Goal: Transaction & Acquisition: Obtain resource

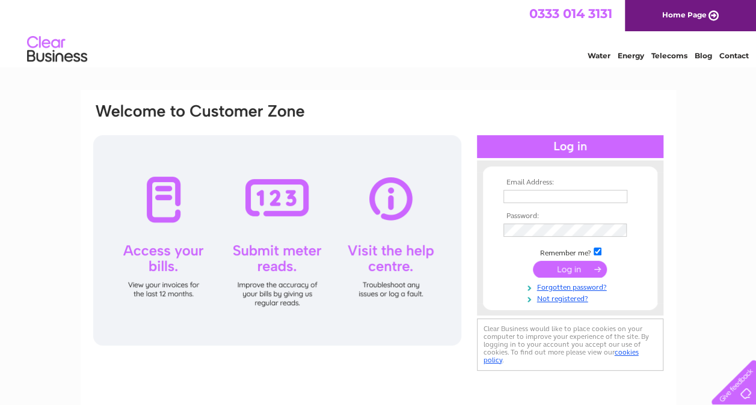
click at [509, 200] on input "text" at bounding box center [565, 196] width 124 height 13
paste input "sltd.invoices@saipem.com"
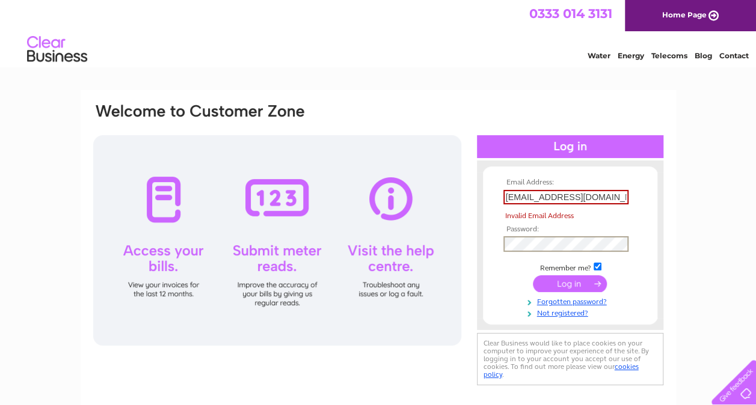
click at [575, 286] on input "submit" at bounding box center [570, 283] width 74 height 17
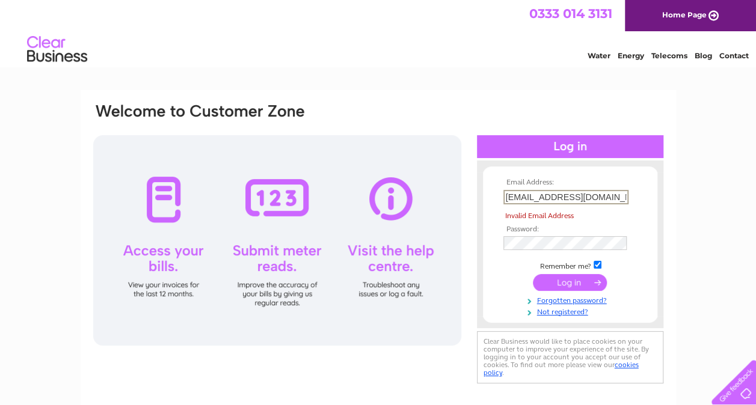
click at [511, 197] on input "sltd.invoices@saipem.com" at bounding box center [565, 197] width 125 height 14
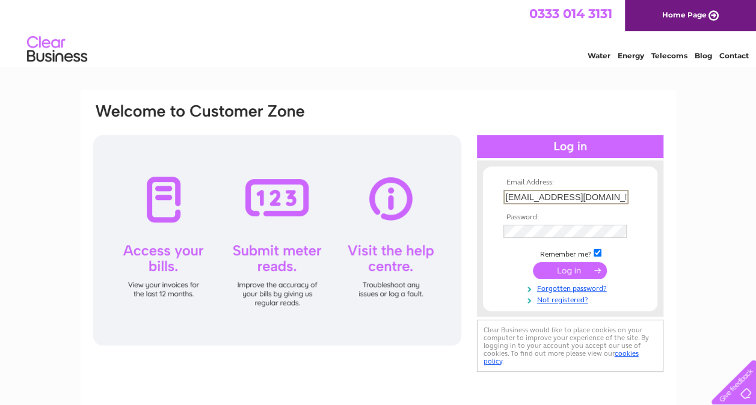
type input "sltd.invoices@saipem.com"
click at [533, 262] on input "submit" at bounding box center [570, 270] width 74 height 17
click at [571, 271] on input "submit" at bounding box center [570, 270] width 74 height 17
click at [571, 269] on input "submit" at bounding box center [570, 269] width 74 height 17
click at [619, 198] on input "sltd.invoices@saipem.com" at bounding box center [565, 196] width 124 height 13
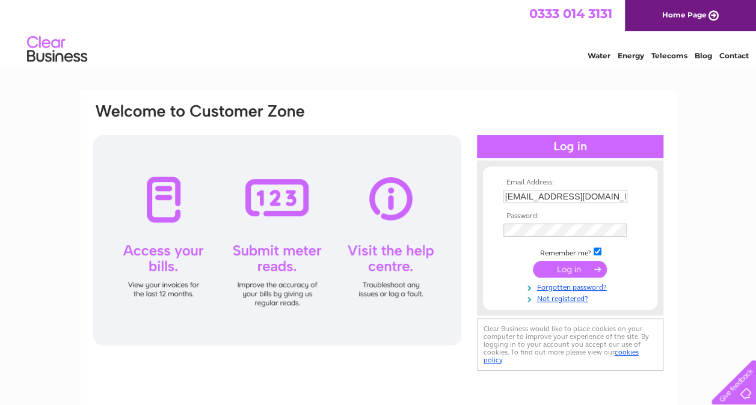
click at [583, 272] on input "submit" at bounding box center [570, 269] width 74 height 17
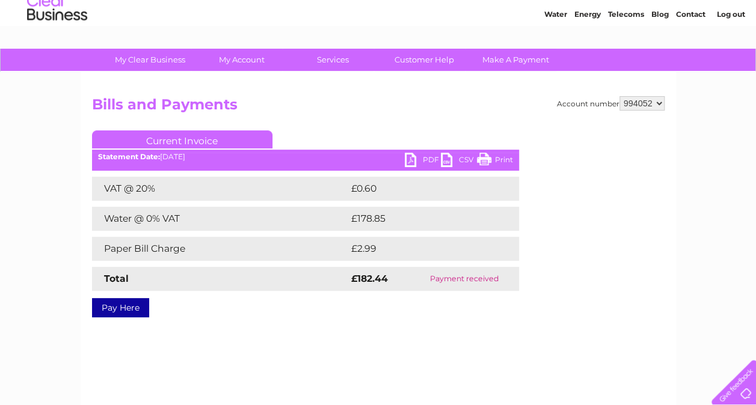
scroll to position [60, 0]
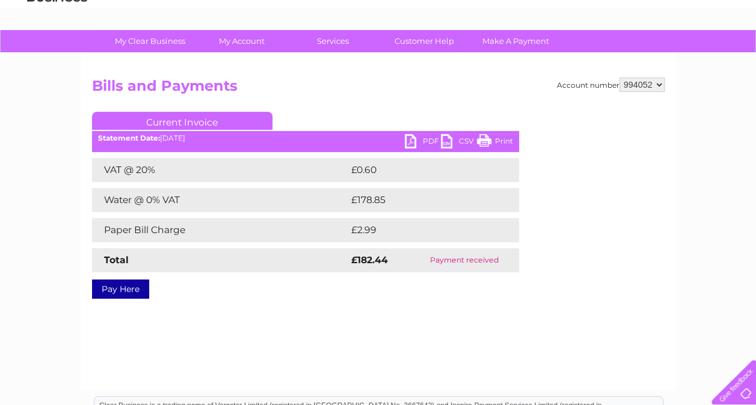
click at [431, 142] on link "PDF" at bounding box center [423, 142] width 36 height 17
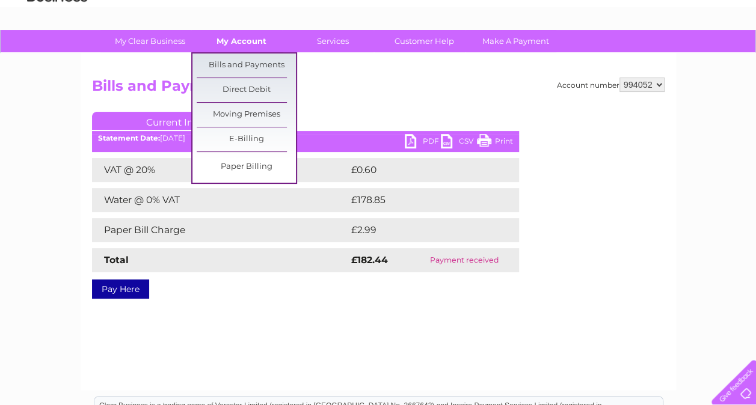
click at [260, 43] on link "My Account" at bounding box center [241, 41] width 99 height 22
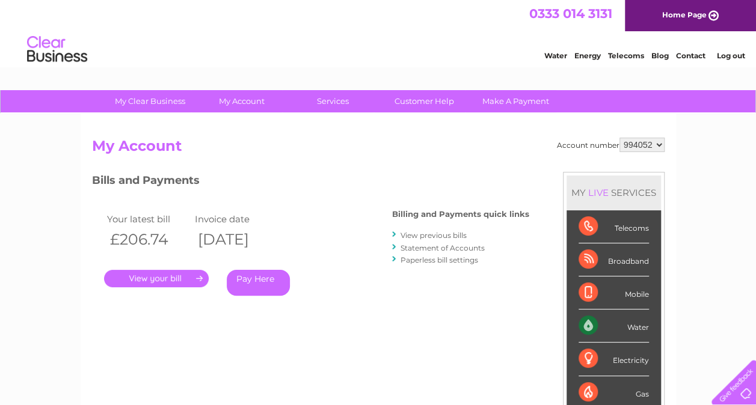
click at [191, 279] on link "." at bounding box center [156, 278] width 105 height 17
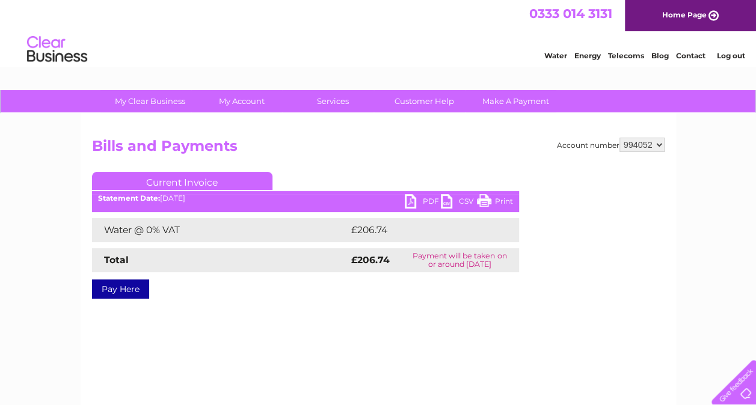
click at [422, 200] on link "PDF" at bounding box center [423, 202] width 36 height 17
